Goal: Task Accomplishment & Management: Use online tool/utility

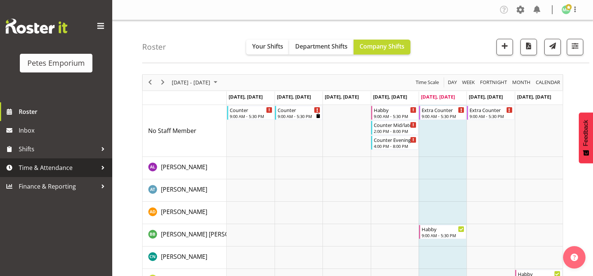
click at [83, 169] on span "Time & Attendance" at bounding box center [58, 167] width 79 height 11
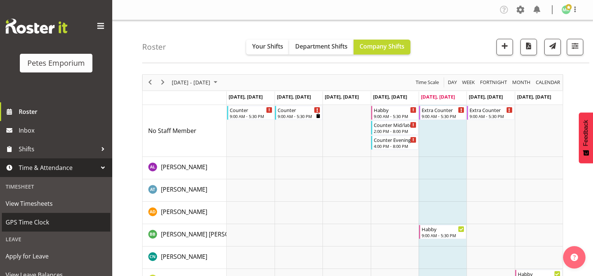
click at [55, 222] on span "GPS Time Clock" at bounding box center [56, 222] width 101 height 11
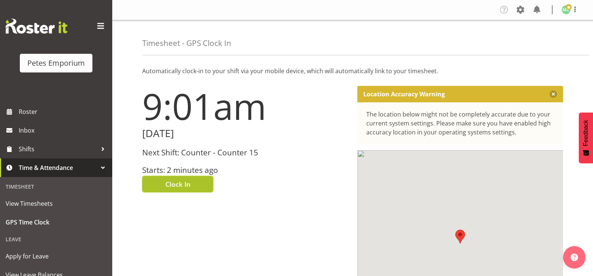
click at [180, 188] on span "Clock In" at bounding box center [177, 184] width 25 height 10
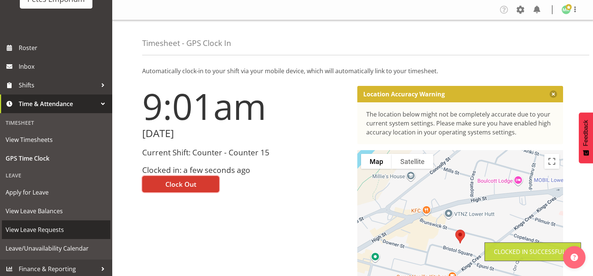
scroll to position [66, 0]
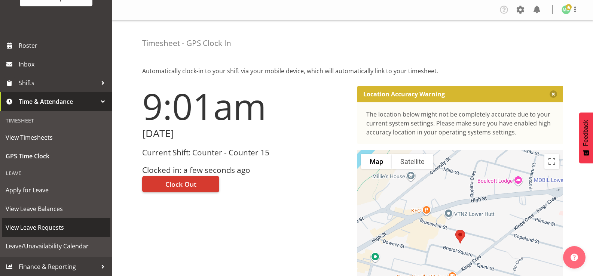
click at [68, 225] on span "View Leave Requests" at bounding box center [56, 227] width 101 height 11
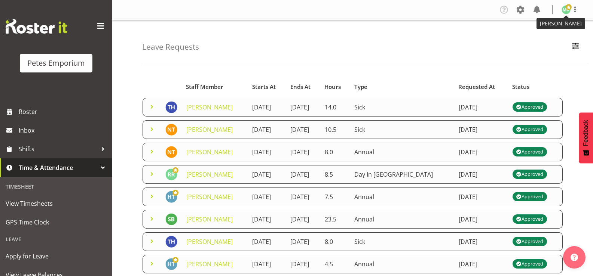
click at [563, 9] on img at bounding box center [565, 9] width 9 height 9
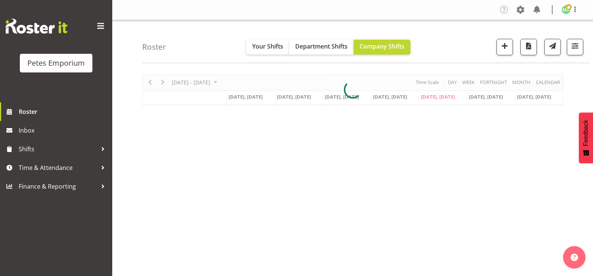
click at [561, 9] on img at bounding box center [565, 9] width 9 height 9
click at [532, 43] on link "Log Out" at bounding box center [543, 39] width 72 height 13
